Goal: Task Accomplishment & Management: Manage account settings

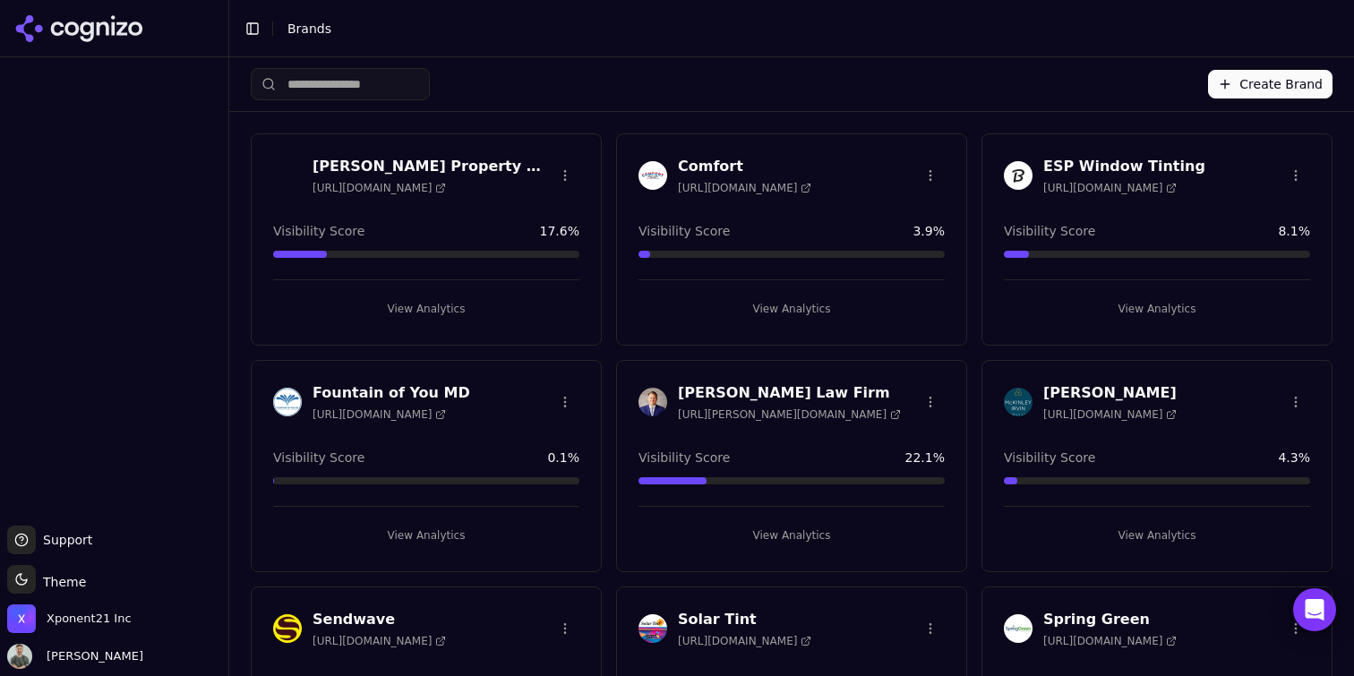
click at [1299, 82] on button "Create Brand" at bounding box center [1270, 84] width 125 height 29
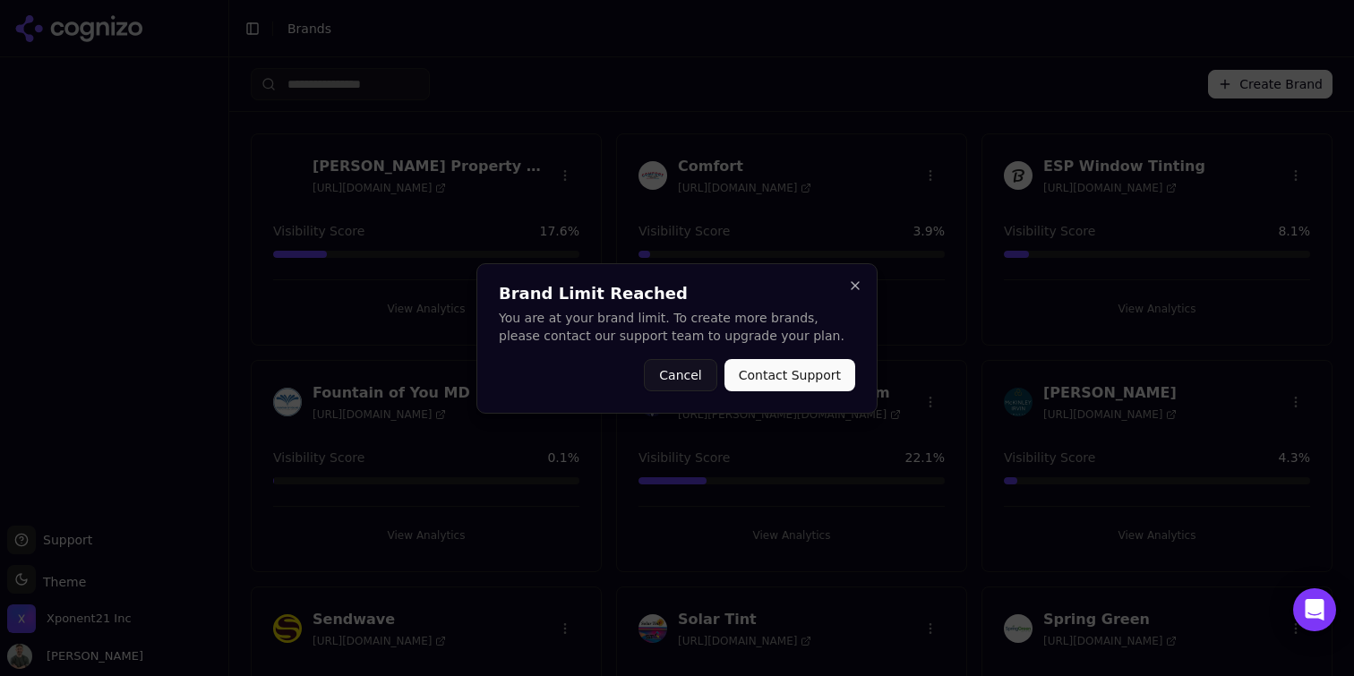
click at [846, 283] on div "Brand Limit Reached You are at your brand limit. To create more brands, please …" at bounding box center [677, 338] width 401 height 150
click at [850, 287] on button "Close" at bounding box center [855, 286] width 14 height 14
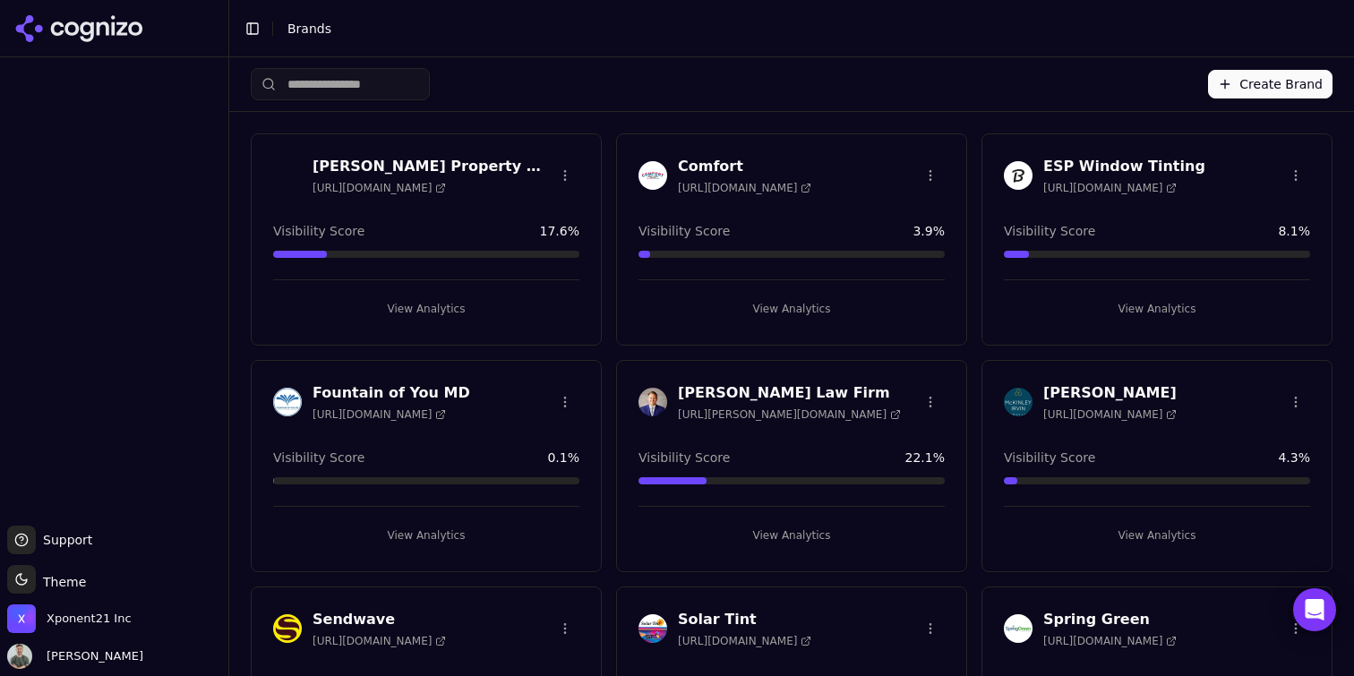
click at [1277, 93] on button "Create Brand" at bounding box center [1270, 84] width 125 height 29
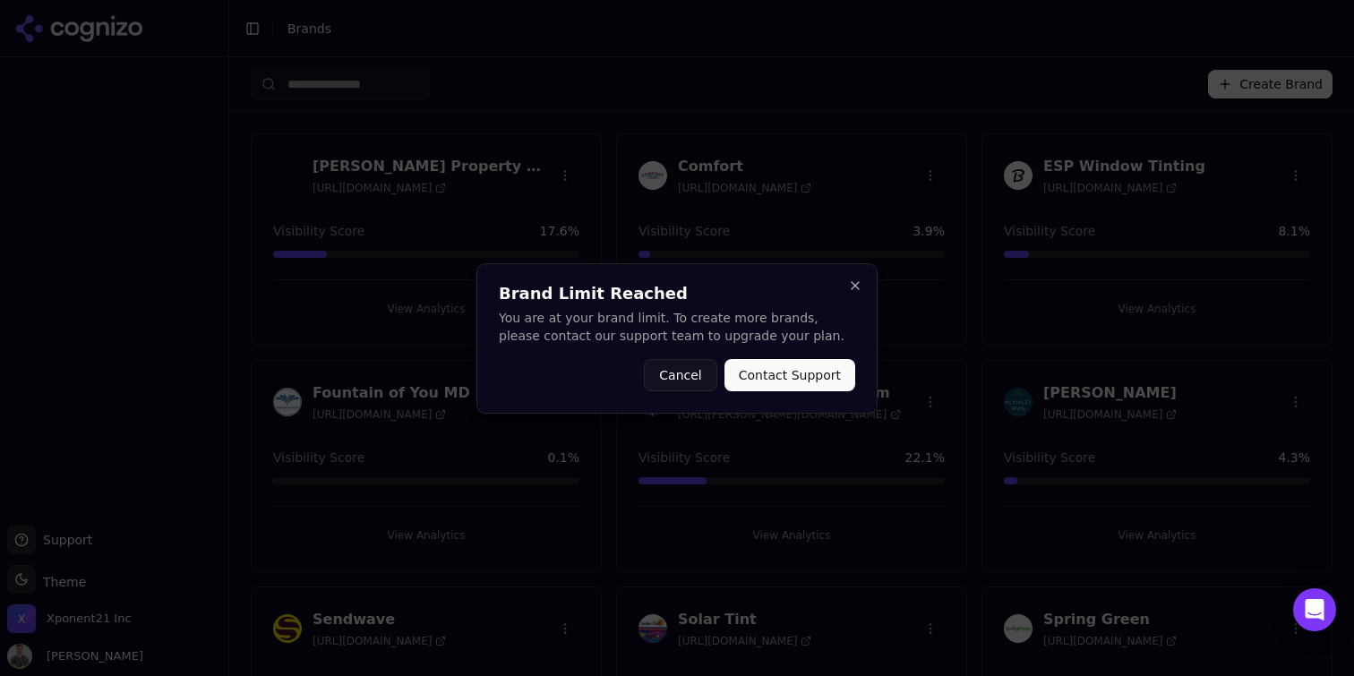
click at [790, 366] on button "Contact Support" at bounding box center [790, 375] width 131 height 32
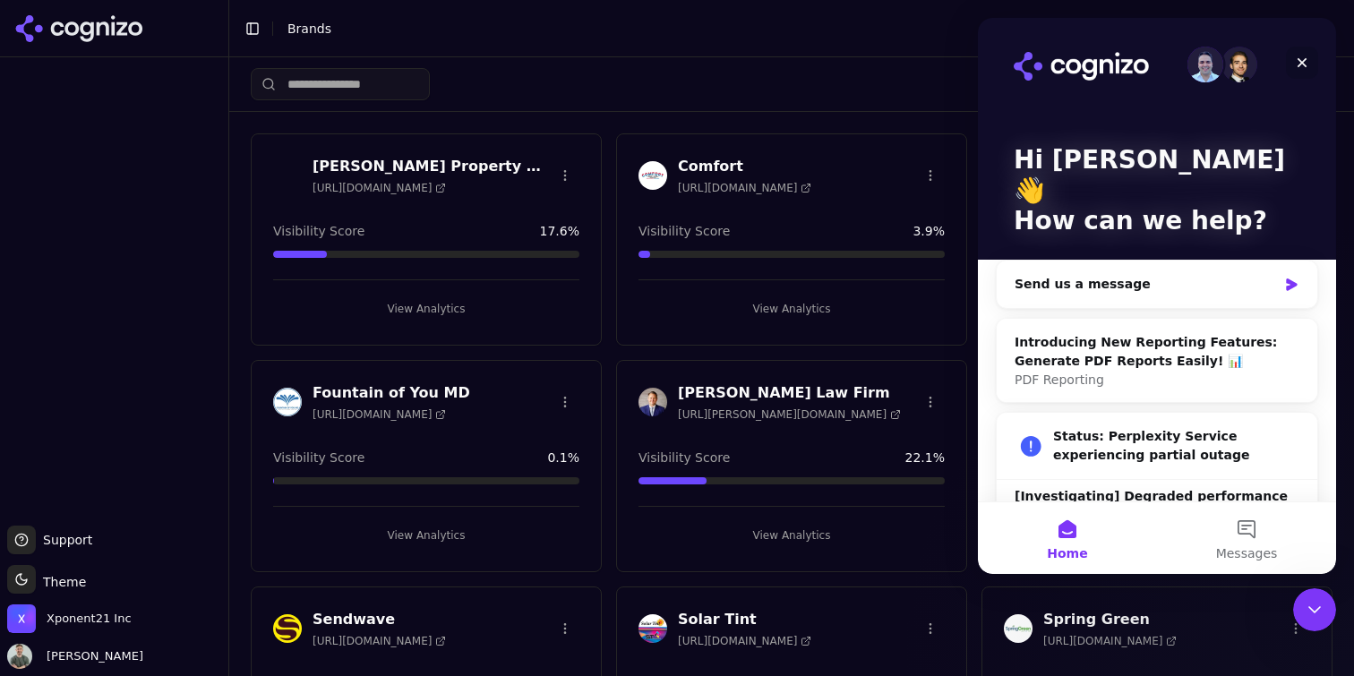
click at [1305, 61] on icon "Close" at bounding box center [1302, 63] width 14 height 14
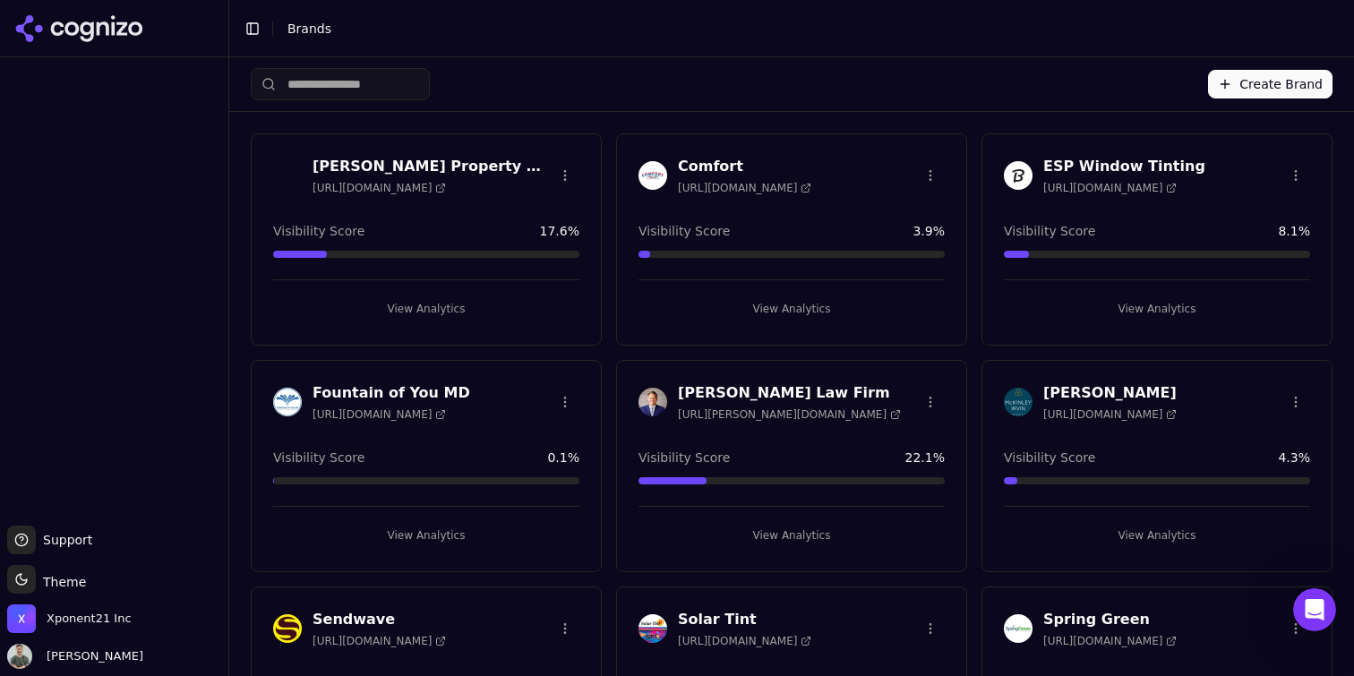
drag, startPoint x: 110, startPoint y: 29, endPoint x: 140, endPoint y: 30, distance: 29.6
click at [110, 29] on icon at bounding box center [79, 28] width 130 height 27
click at [100, 33] on icon at bounding box center [79, 28] width 130 height 27
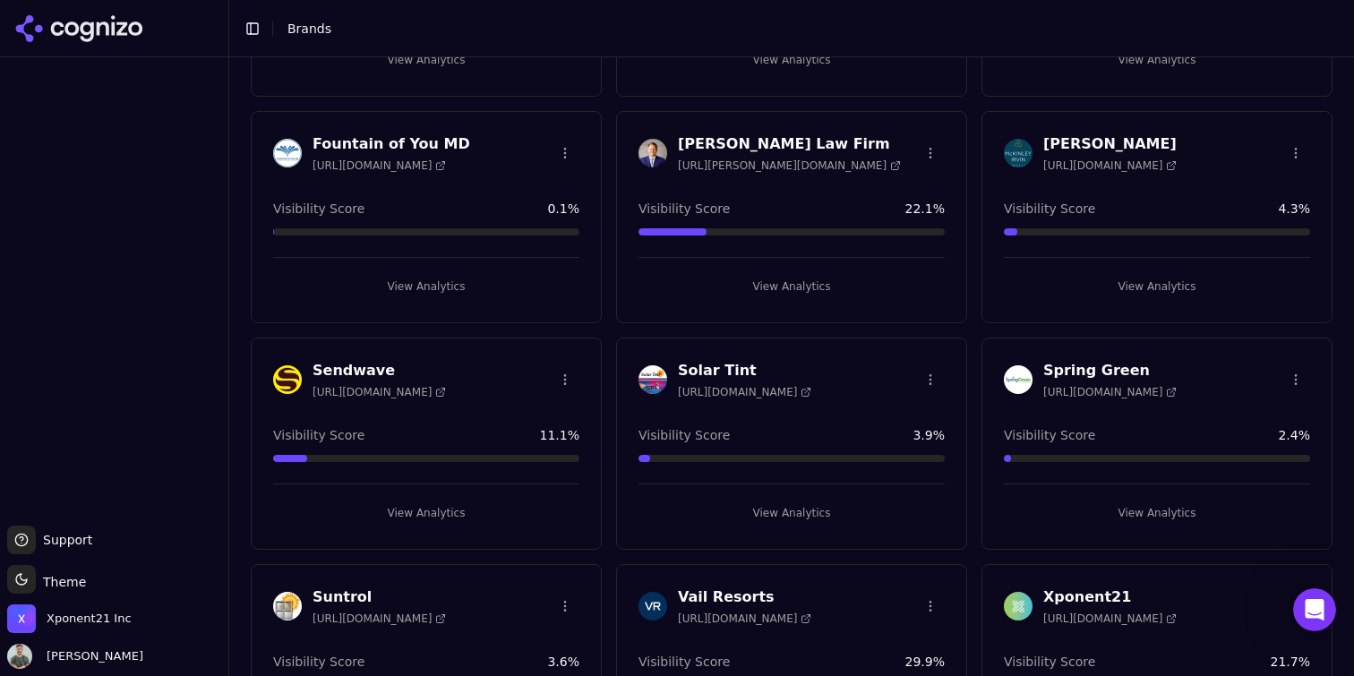
scroll to position [349, 0]
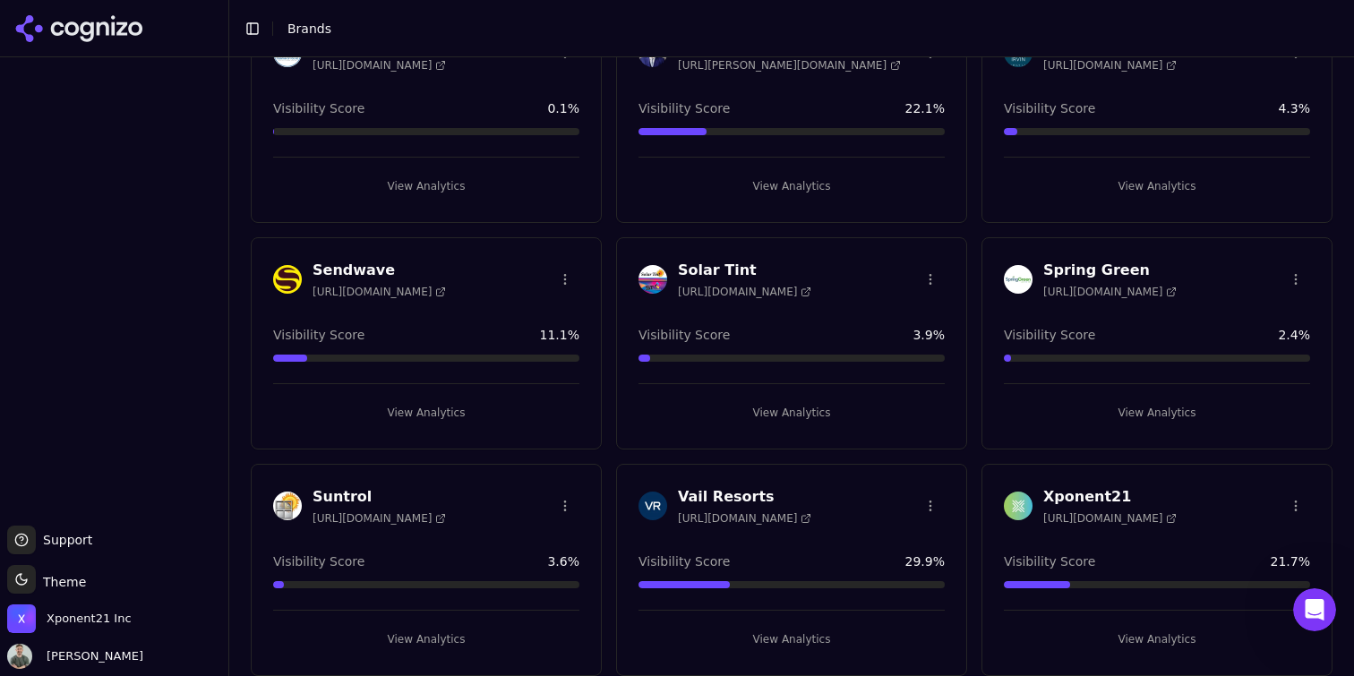
click at [202, 213] on div at bounding box center [114, 291] width 228 height 454
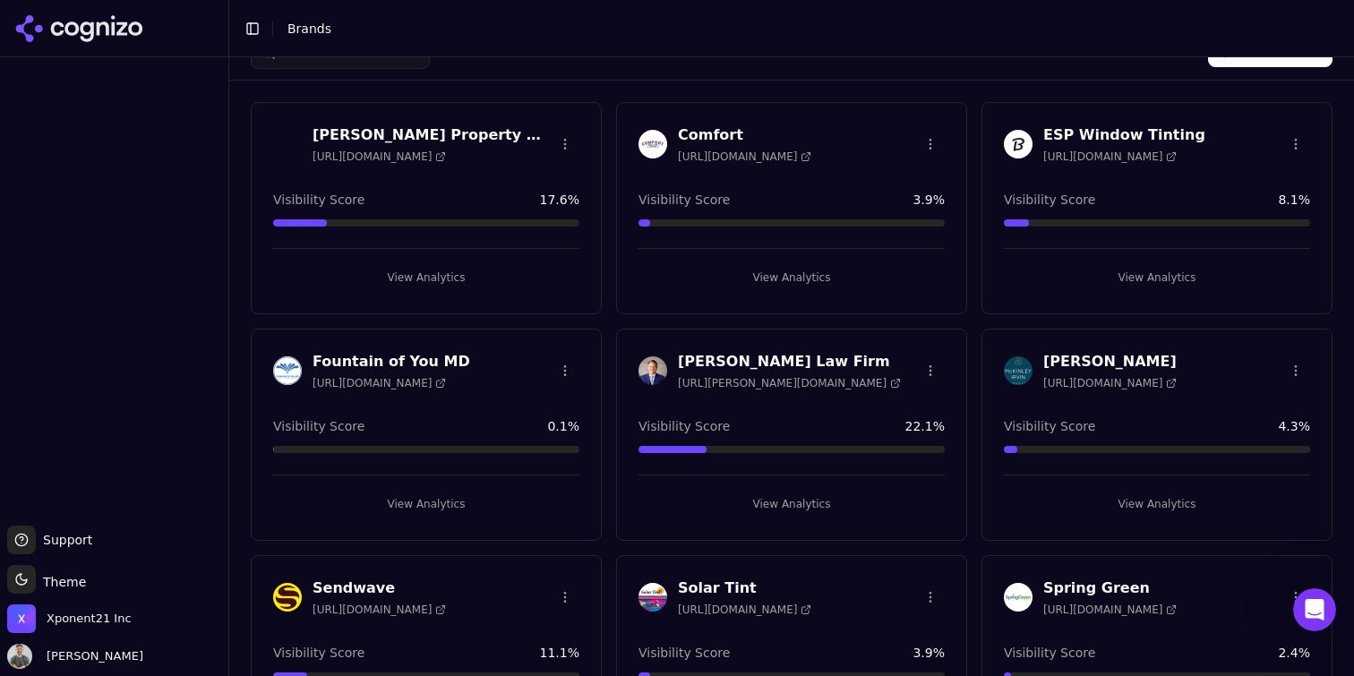
scroll to position [0, 0]
